Goal: Task Accomplishment & Management: Manage account settings

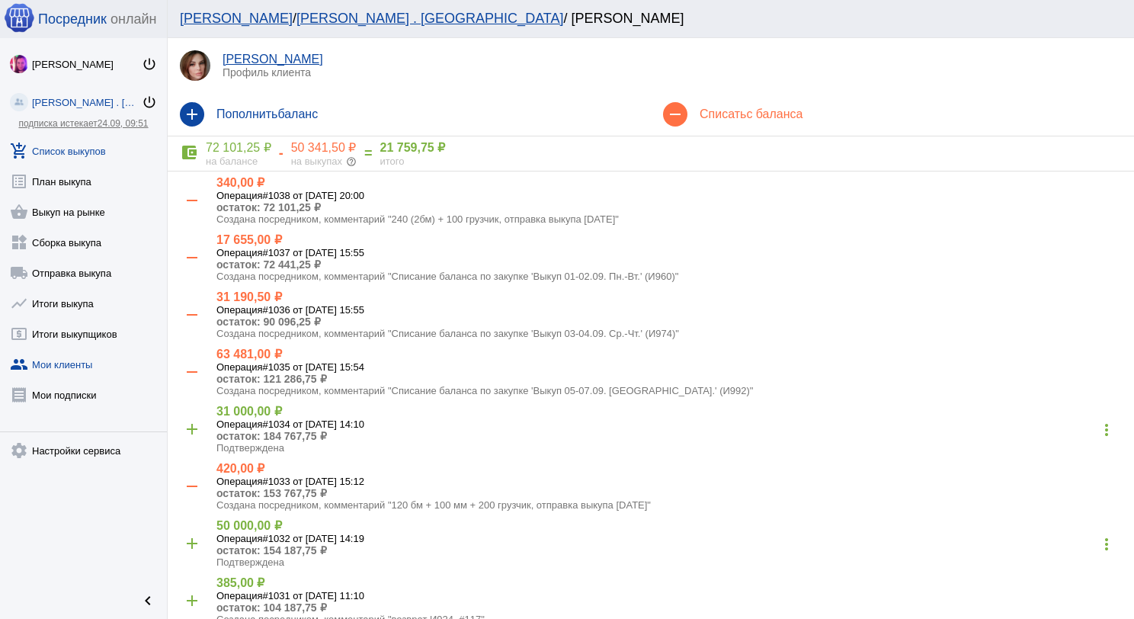
click at [73, 152] on link "add_shopping_cart Список выкупов" at bounding box center [83, 148] width 167 height 30
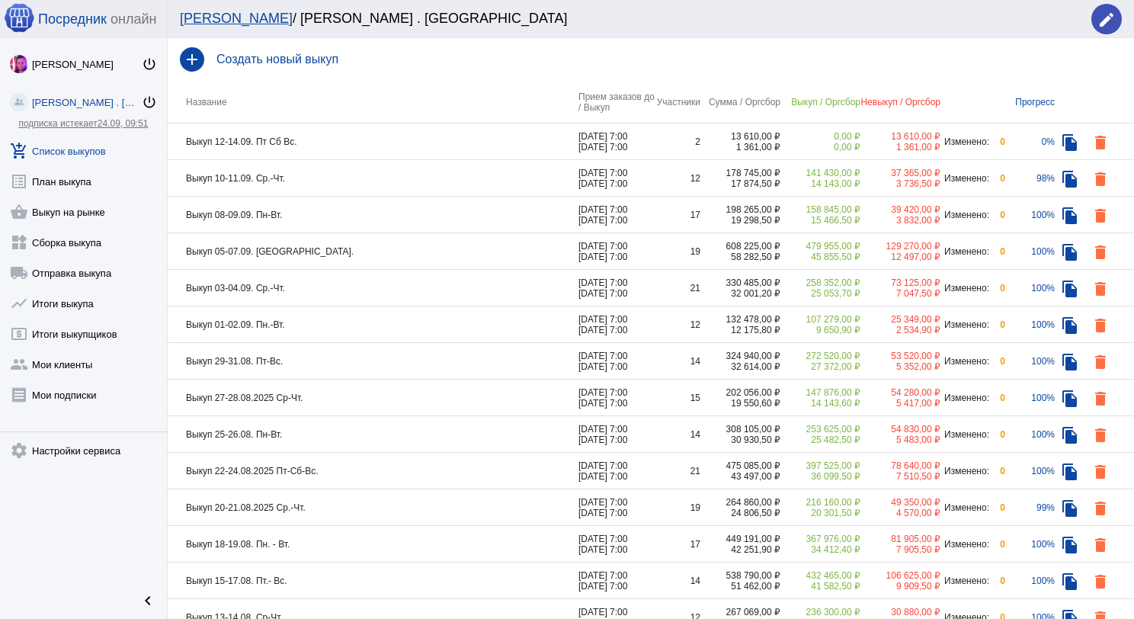
click at [327, 177] on td "Выкуп 10-11.09. Ср.-Чт." at bounding box center [373, 178] width 411 height 37
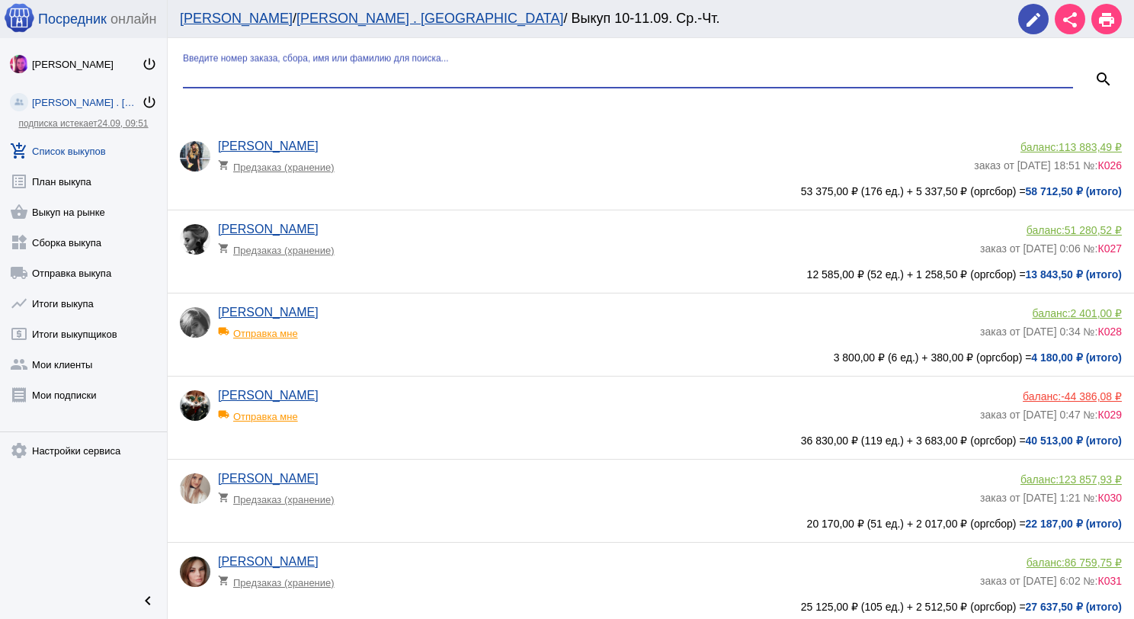
click at [326, 77] on input "Введите номер заказа, сбора, имя или фамилию для поиска..." at bounding box center [628, 76] width 890 height 14
type input "пар"
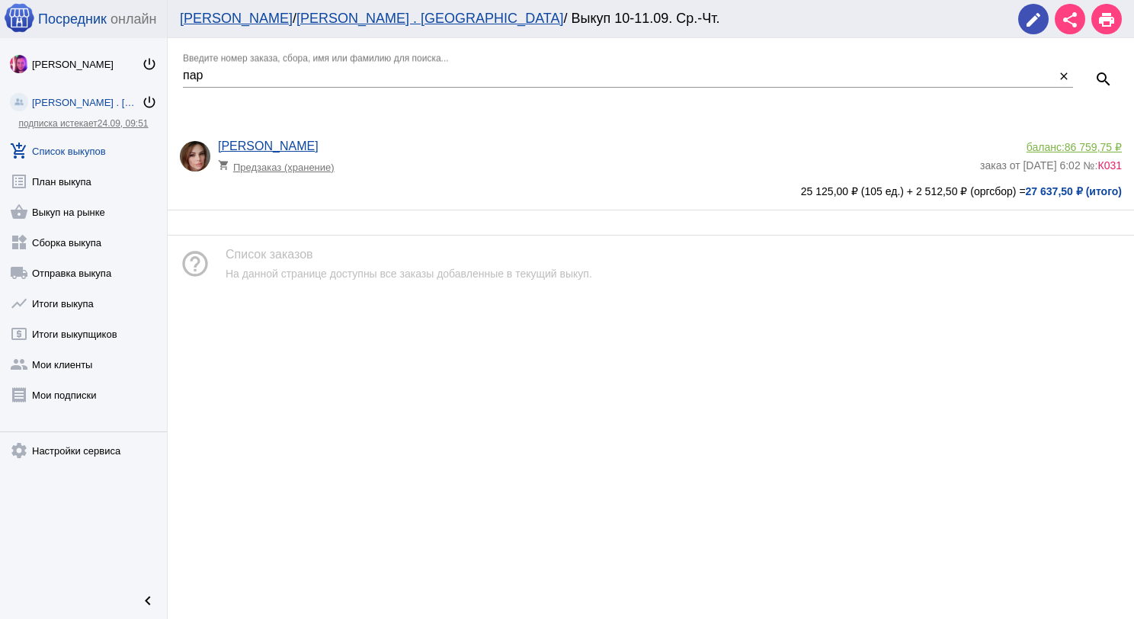
click at [1092, 146] on span "86 759,75 ₽" at bounding box center [1093, 147] width 57 height 12
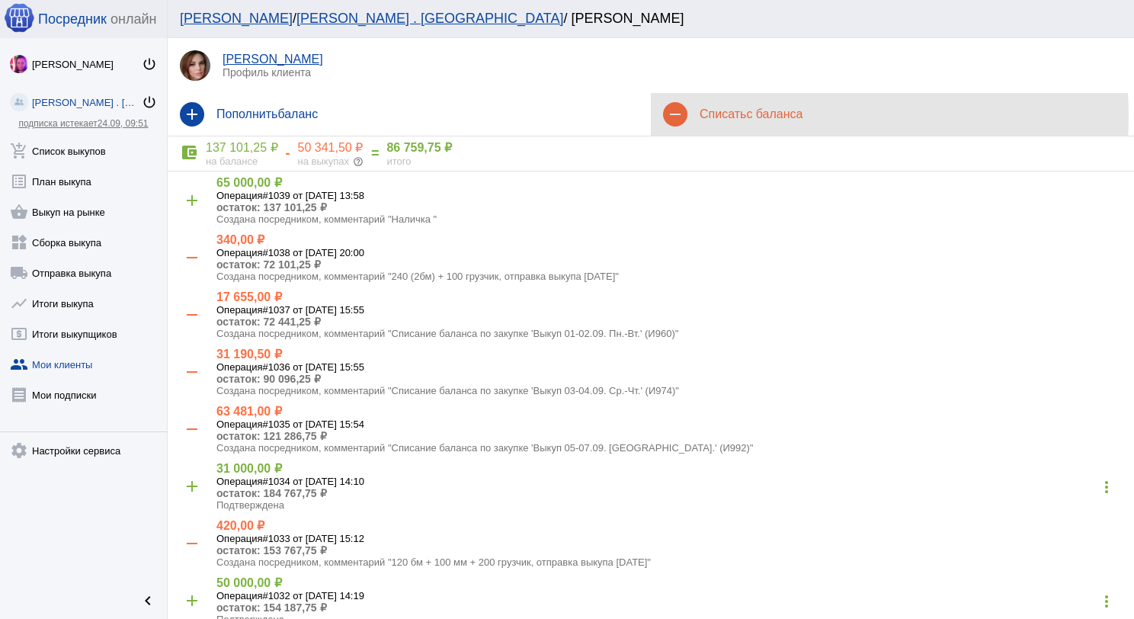
click at [769, 116] on span "с баланса" at bounding box center [774, 113] width 56 height 13
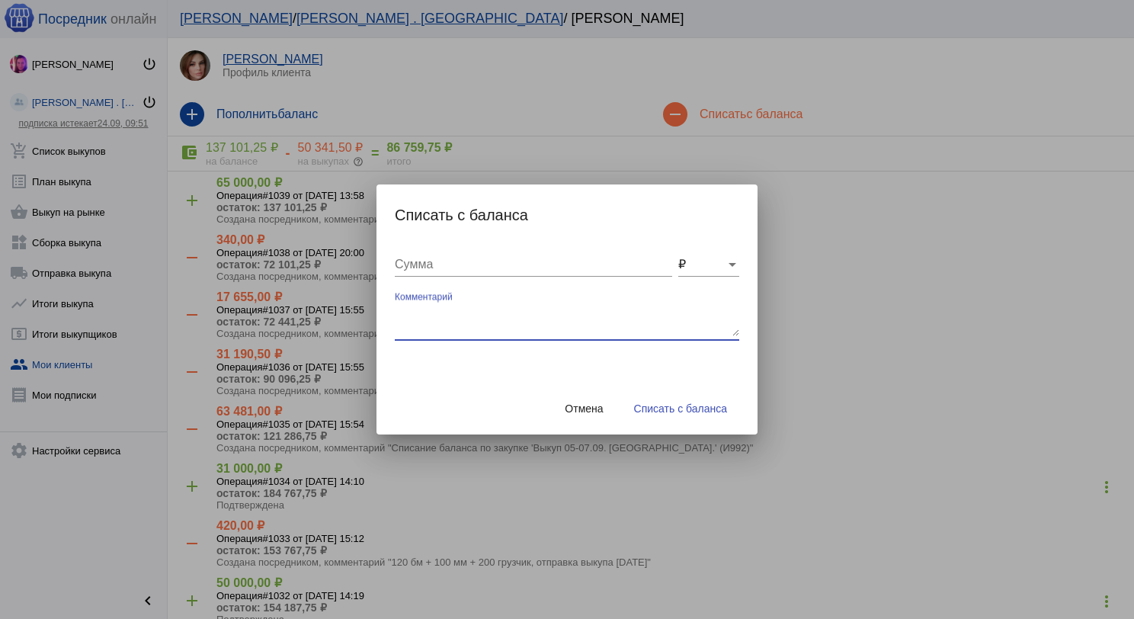
click at [531, 313] on textarea "Комментарий" at bounding box center [567, 321] width 345 height 30
type textarea "240 (2бм) + 100 грузчик, отправка выкупа [DATE]"
click at [460, 278] on div "Сумма" at bounding box center [534, 267] width 278 height 50
click at [459, 263] on input "Сумма" at bounding box center [534, 265] width 278 height 14
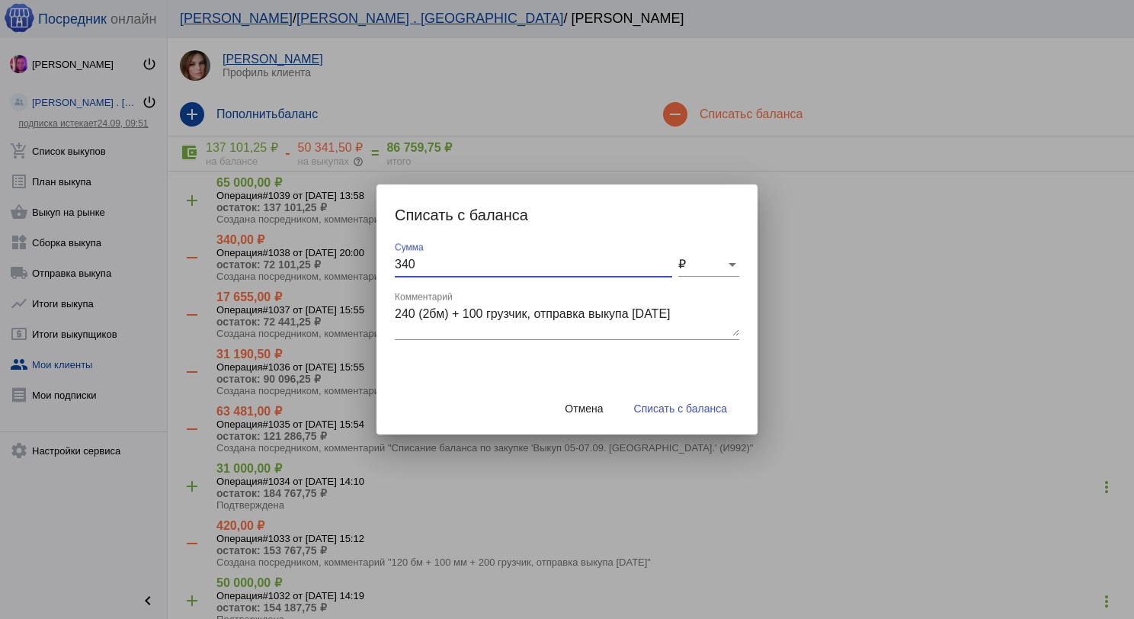
type input "340"
click at [715, 409] on span "Списать с баланса" at bounding box center [680, 409] width 93 height 12
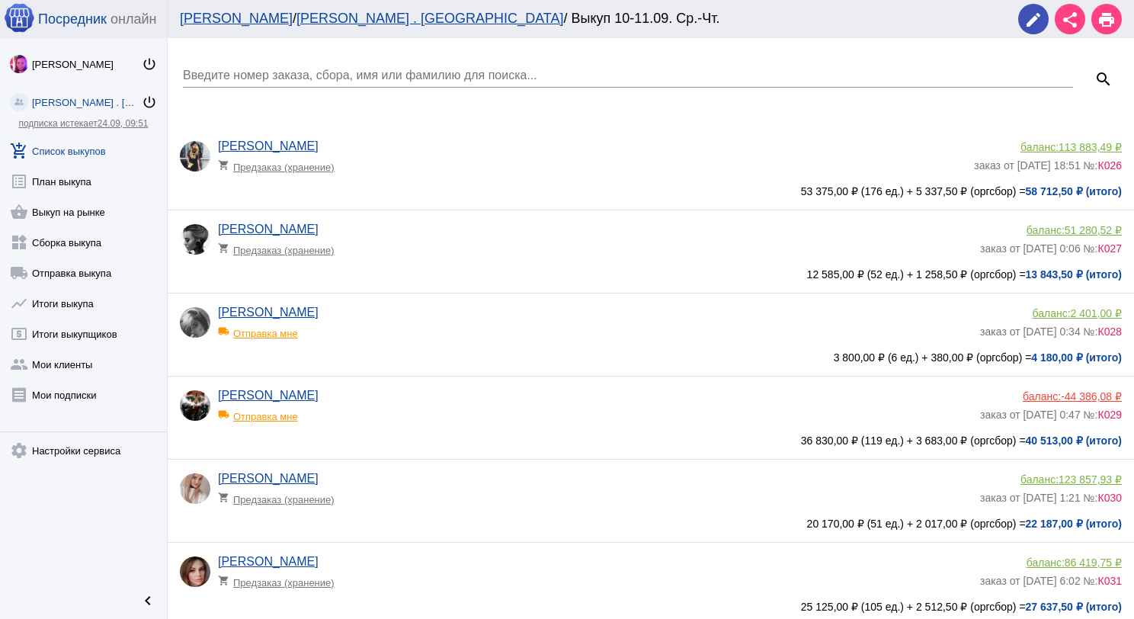
click at [250, 69] on input "Введите номер заказа, сбора, имя или фамилию для поиска..." at bounding box center [628, 76] width 890 height 14
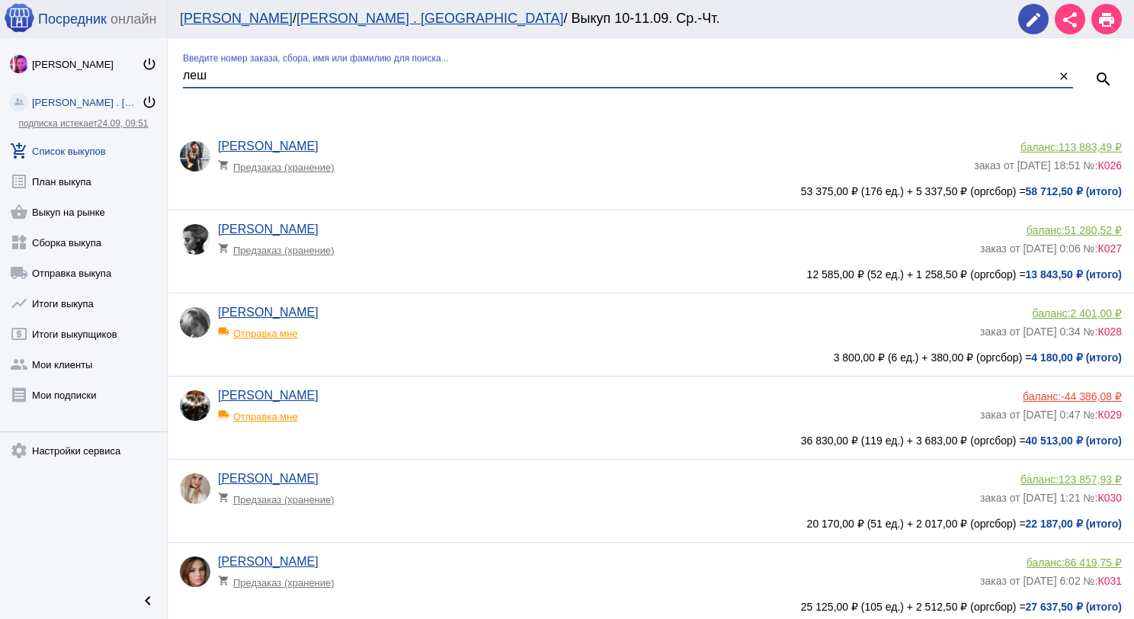
type input "леш"
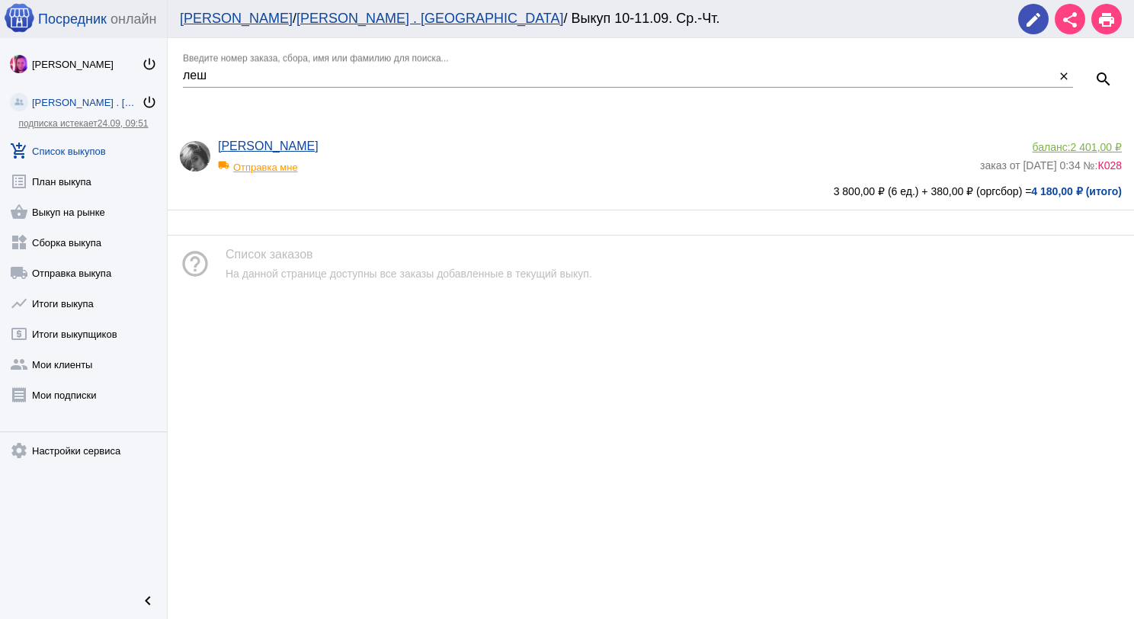
click at [1083, 144] on span "2 401,00 ₽" at bounding box center [1096, 147] width 51 height 12
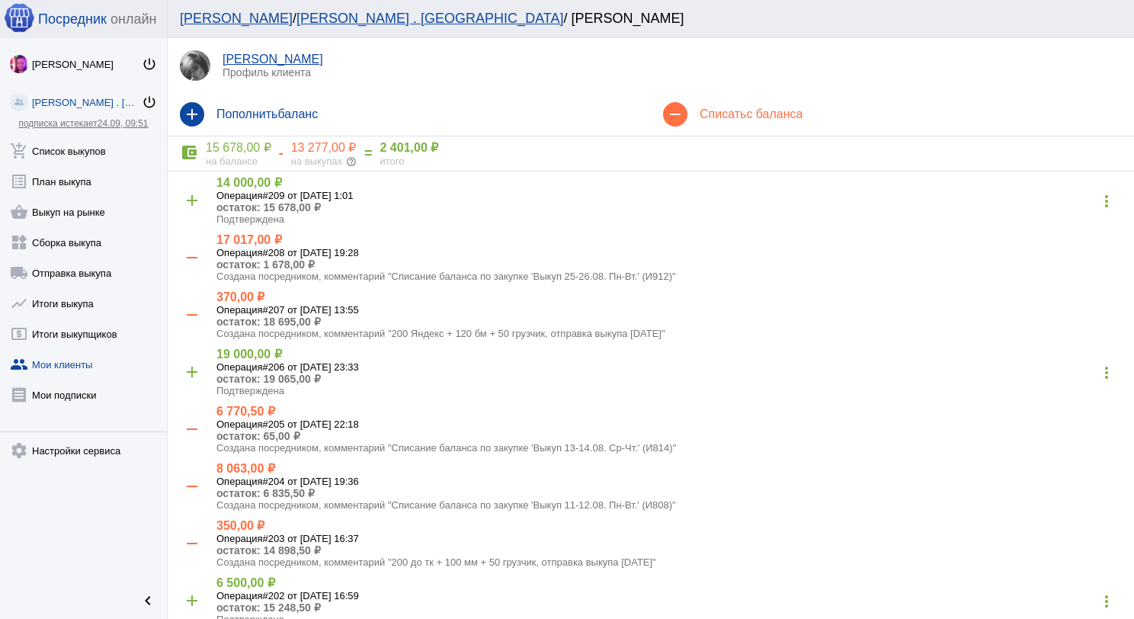
click at [768, 119] on span "с баланса" at bounding box center [774, 113] width 56 height 13
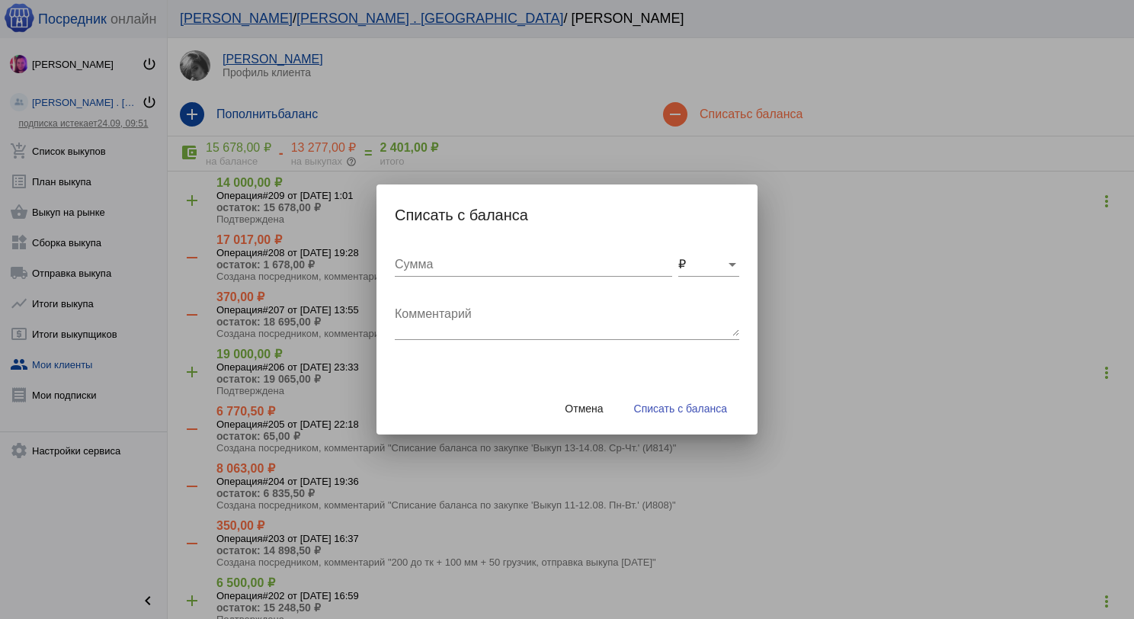
click at [544, 293] on div "Комментарий" at bounding box center [567, 316] width 345 height 48
type textarea "200 Яндекс + 120 бм + 50 грузчик, отправка выкупа [DATE]"
click at [489, 262] on input "Сумма" at bounding box center [534, 265] width 278 height 14
type input "370"
click at [698, 416] on button "Списать с баланса" at bounding box center [680, 408] width 117 height 27
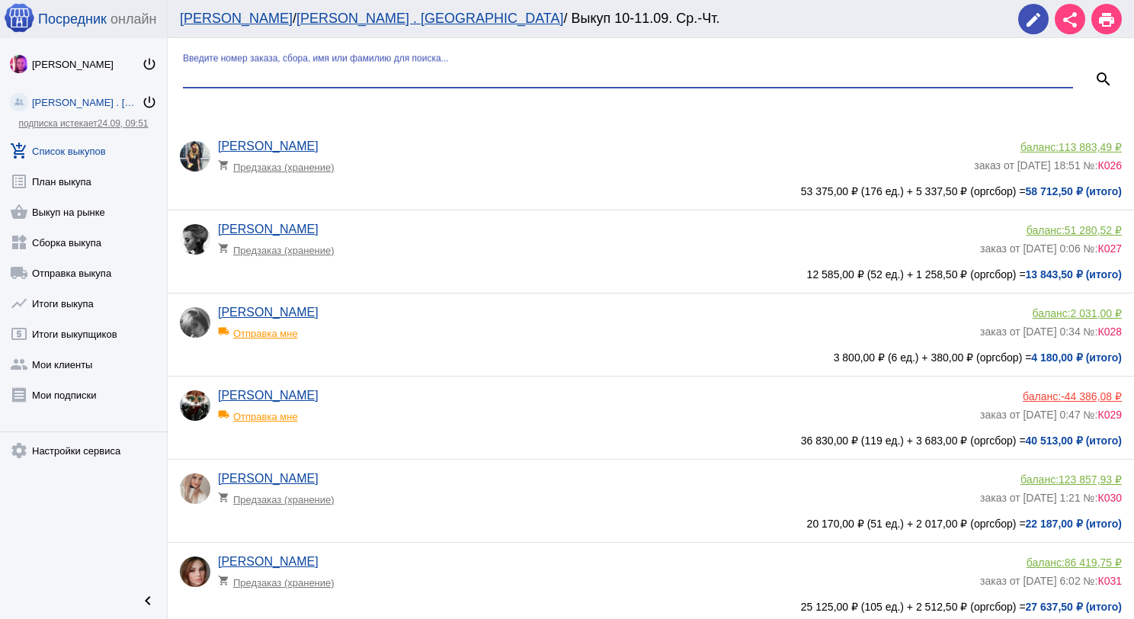
click at [222, 71] on input "Введите номер заказа, сбора, имя или фамилию для поиска..." at bounding box center [628, 76] width 890 height 14
type input "кар"
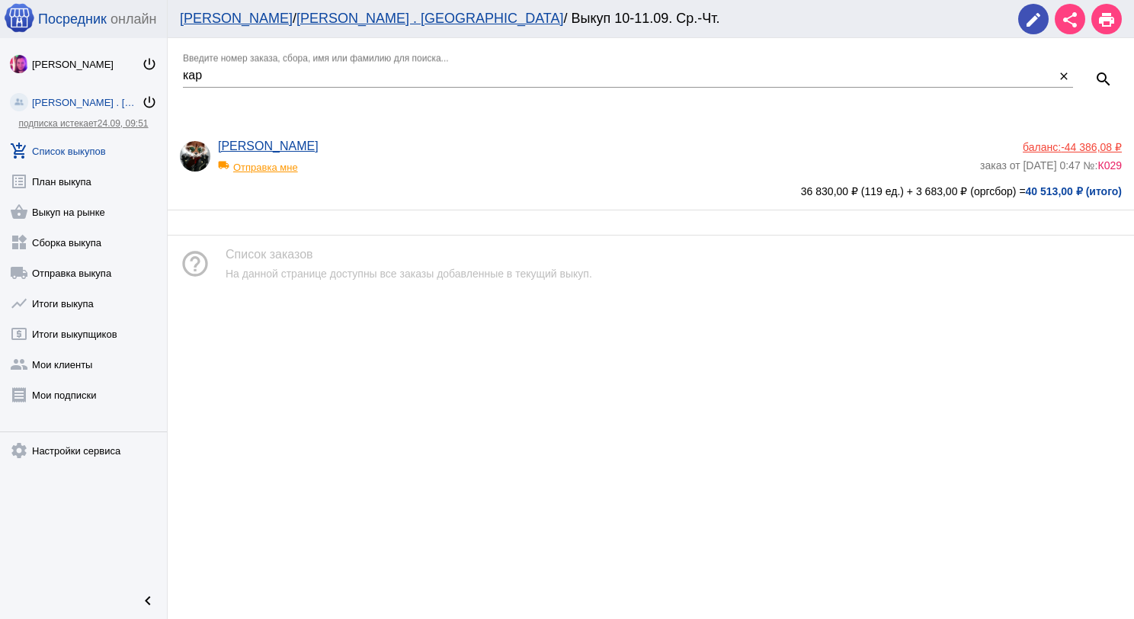
click at [1080, 145] on span "-44 386,08 ₽" at bounding box center [1091, 147] width 61 height 12
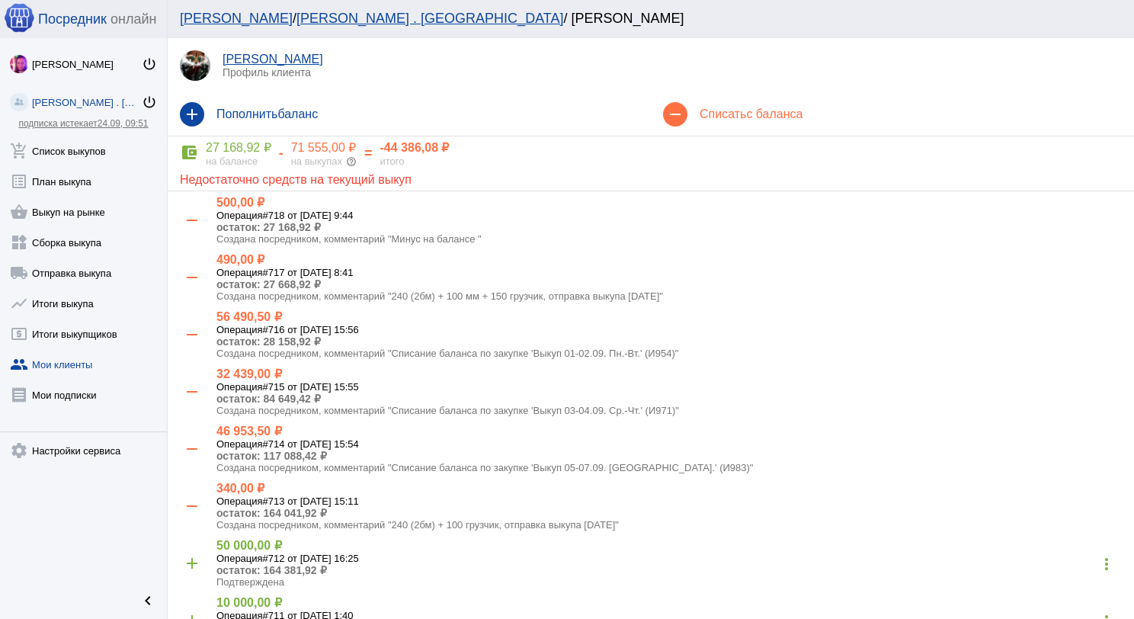
click at [731, 117] on h4 "Списать с баланса" at bounding box center [911, 114] width 422 height 14
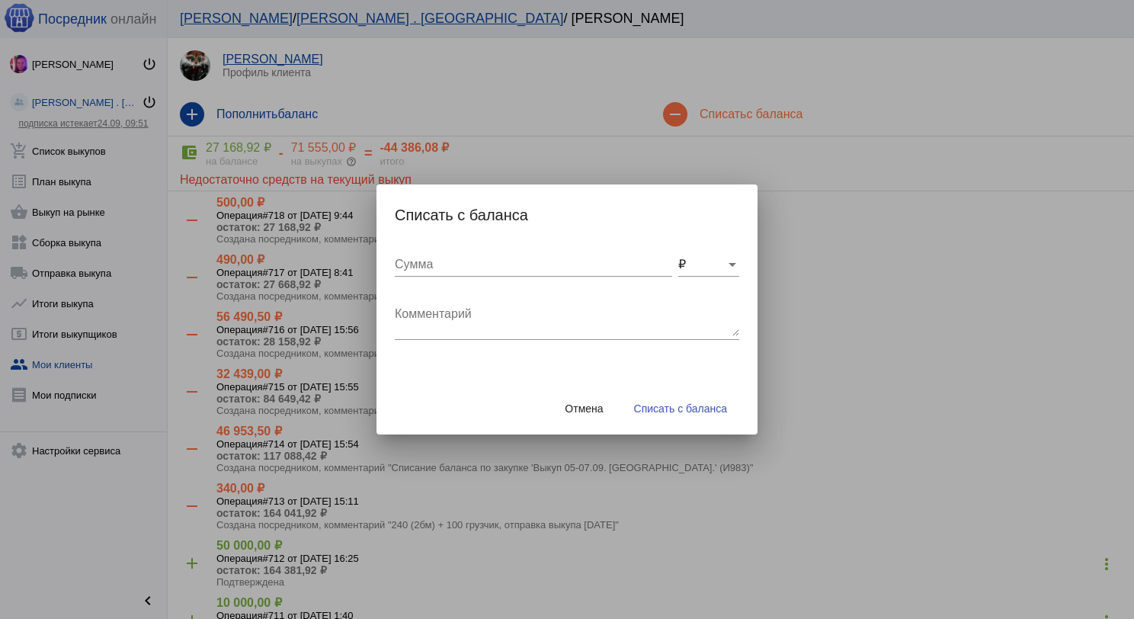
click at [478, 314] on textarea "Комментарий" at bounding box center [567, 321] width 345 height 30
type textarea "120 бм + 50 грузчик, отправка выкупа [DATE]"
click at [435, 264] on input "Сумма" at bounding box center [534, 265] width 278 height 14
type input "170"
click at [650, 396] on button "Списать с баланса" at bounding box center [680, 408] width 117 height 27
